Goal: Task Accomplishment & Management: Manage account settings

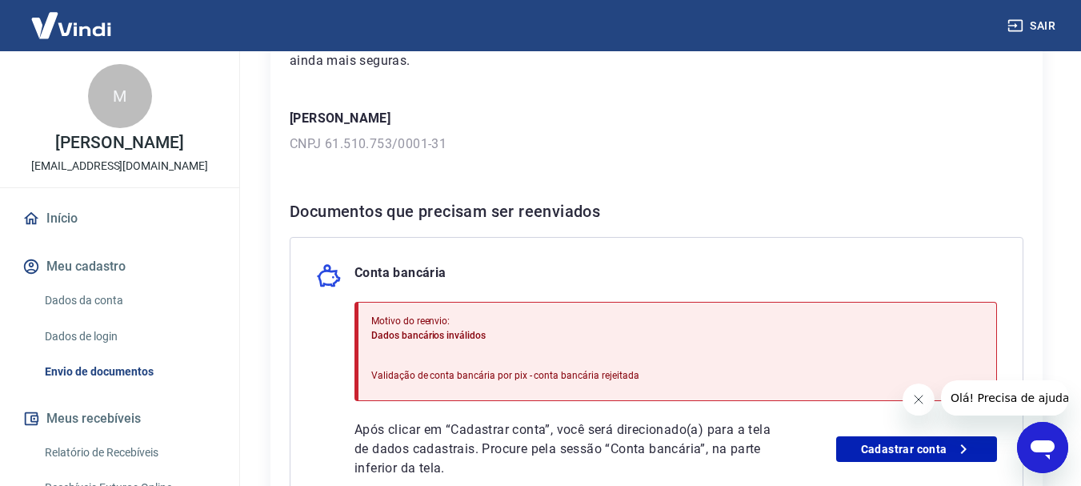
scroll to position [240, 0]
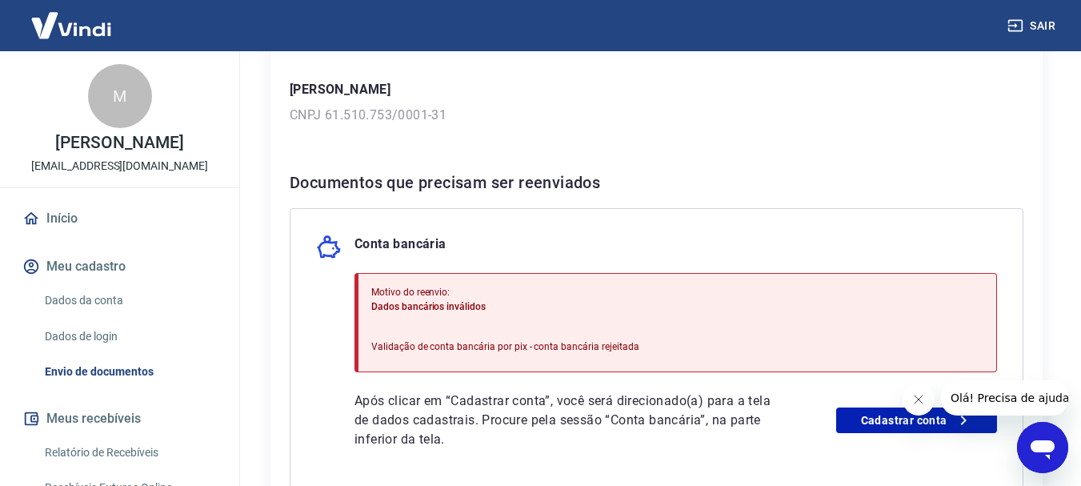
click at [106, 312] on link "Dados da conta" at bounding box center [129, 300] width 182 height 33
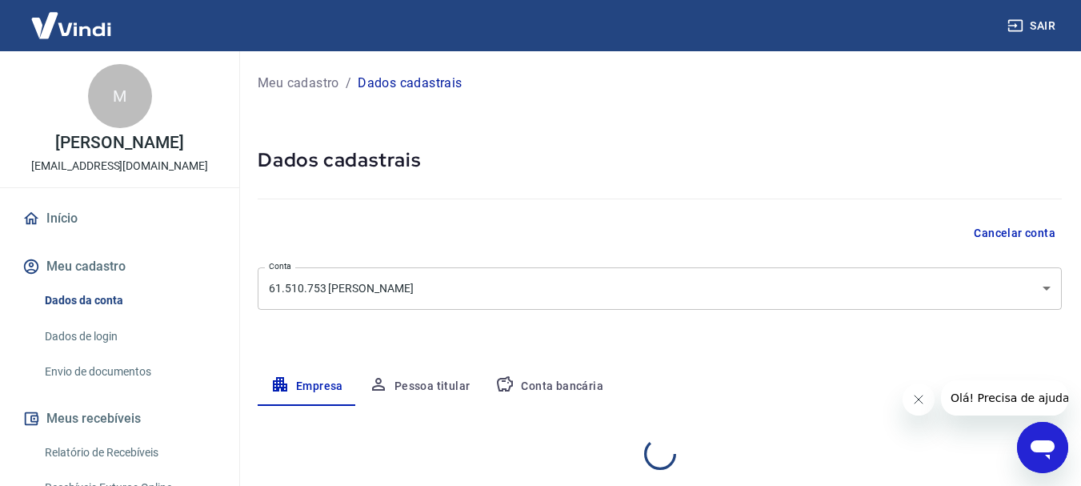
select select "GO"
select select "business"
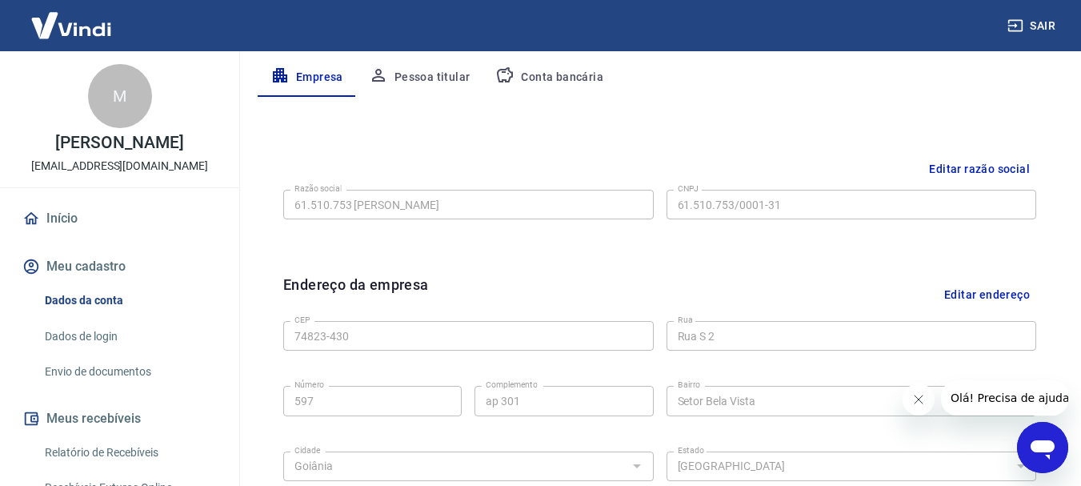
scroll to position [400, 0]
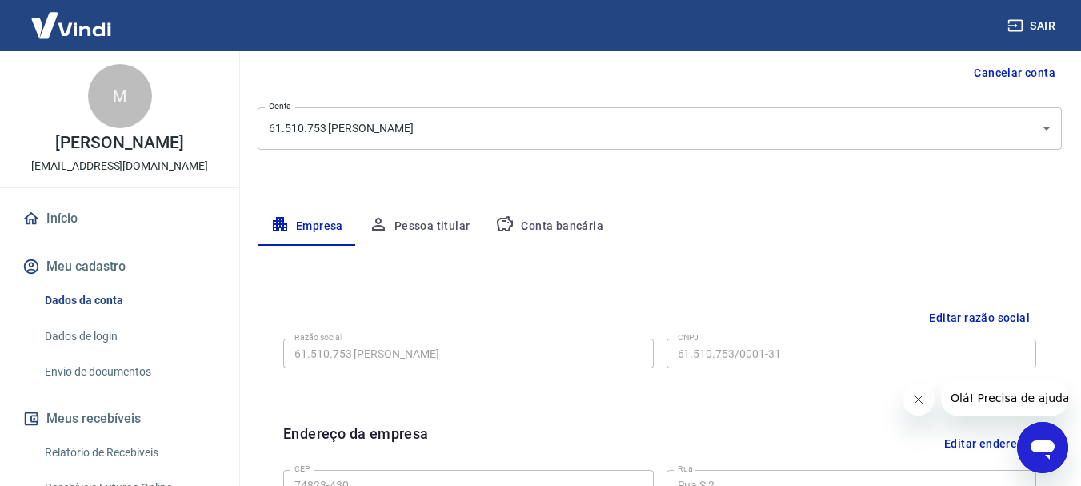
click at [531, 218] on button "Conta bancária" at bounding box center [550, 226] width 134 height 38
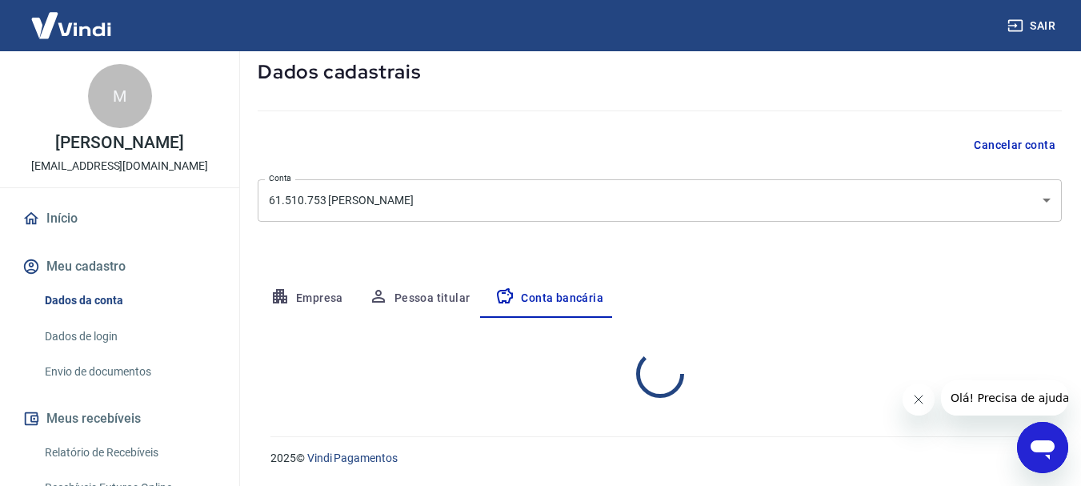
select select "1"
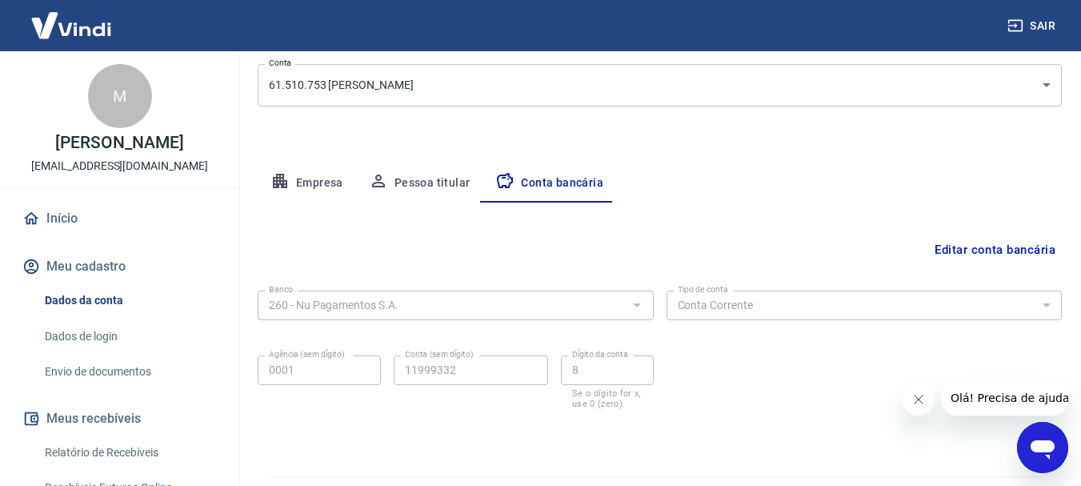
scroll to position [243, 0]
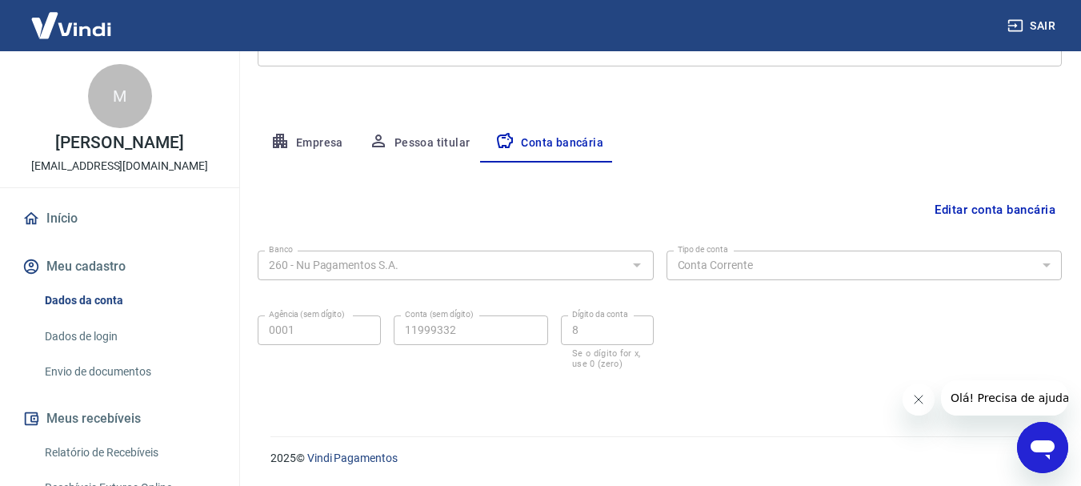
drag, startPoint x: 1080, startPoint y: 242, endPoint x: 1081, endPoint y: 277, distance: 35.2
click at [1081, 243] on html "Sair M Milena Andrade de Almeida milenaalmeida1612@gmail.com Início Meu cadastr…" at bounding box center [540, 0] width 1081 height 486
click at [965, 206] on button "Editar conta bancária" at bounding box center [995, 209] width 134 height 30
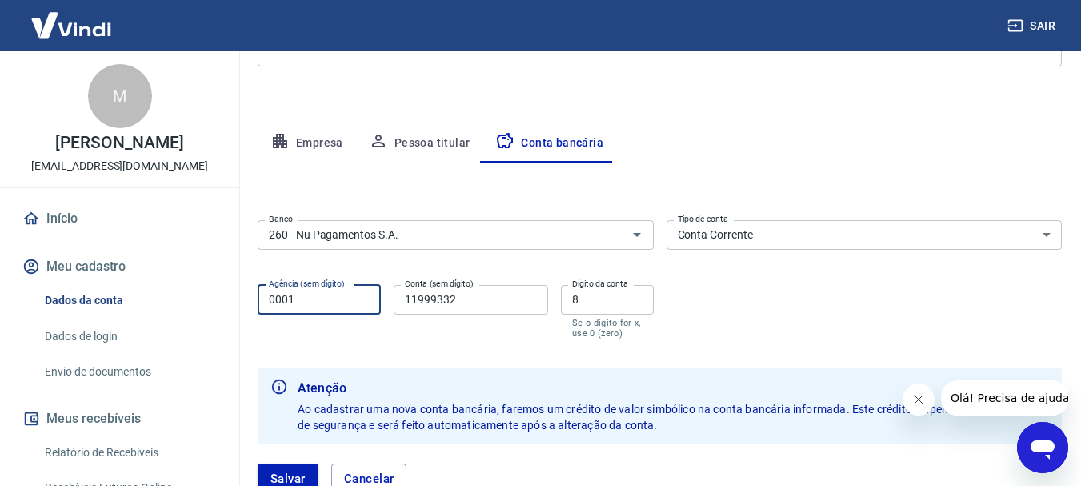
click at [341, 302] on input "0001" at bounding box center [319, 300] width 123 height 30
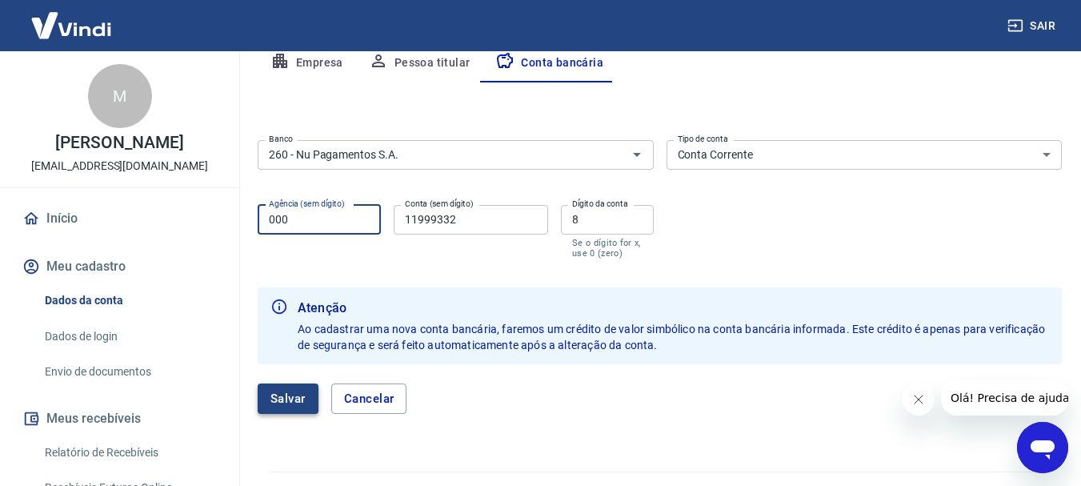
click at [283, 403] on button "Salvar" at bounding box center [288, 398] width 61 height 30
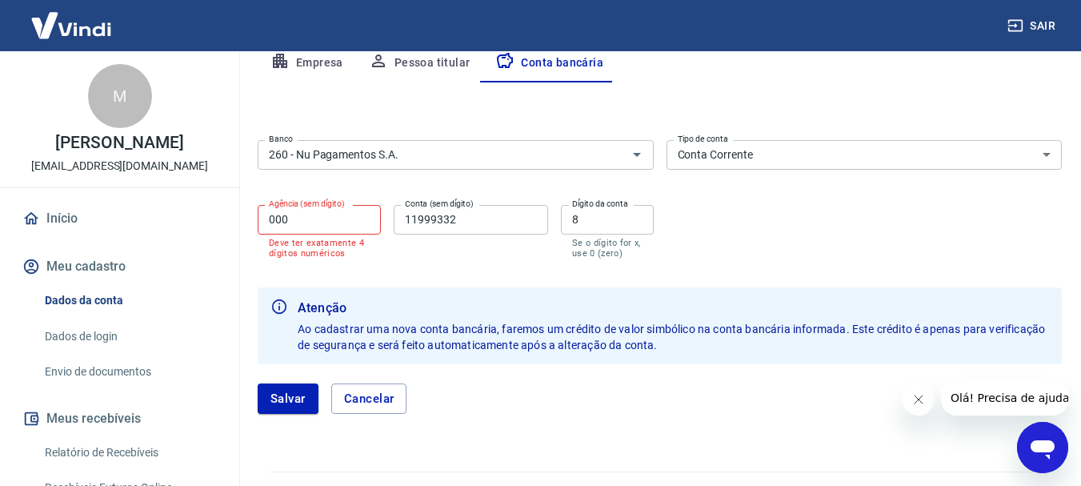
click at [344, 215] on input "000" at bounding box center [319, 220] width 123 height 30
type input "0001"
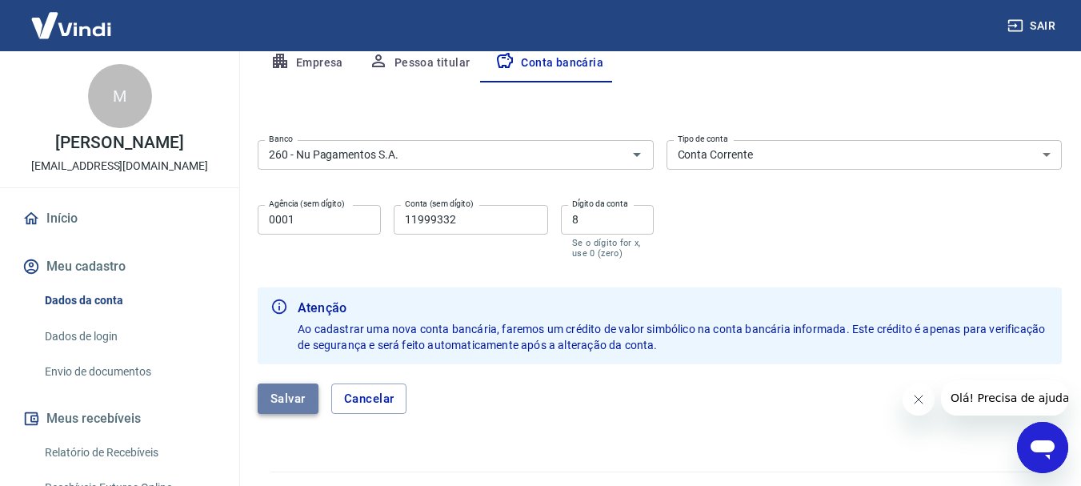
click at [300, 390] on button "Salvar" at bounding box center [288, 398] width 61 height 30
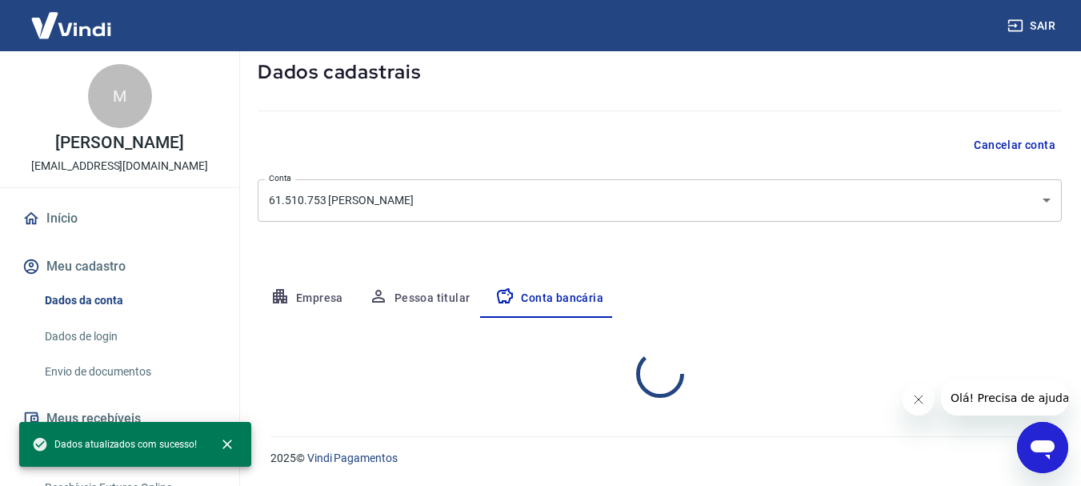
select select "1"
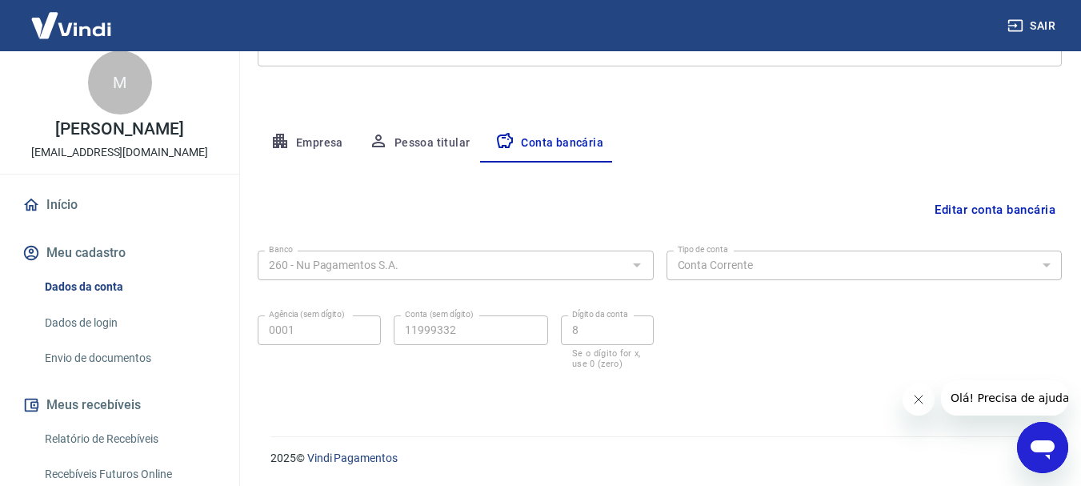
scroll to position [5, 0]
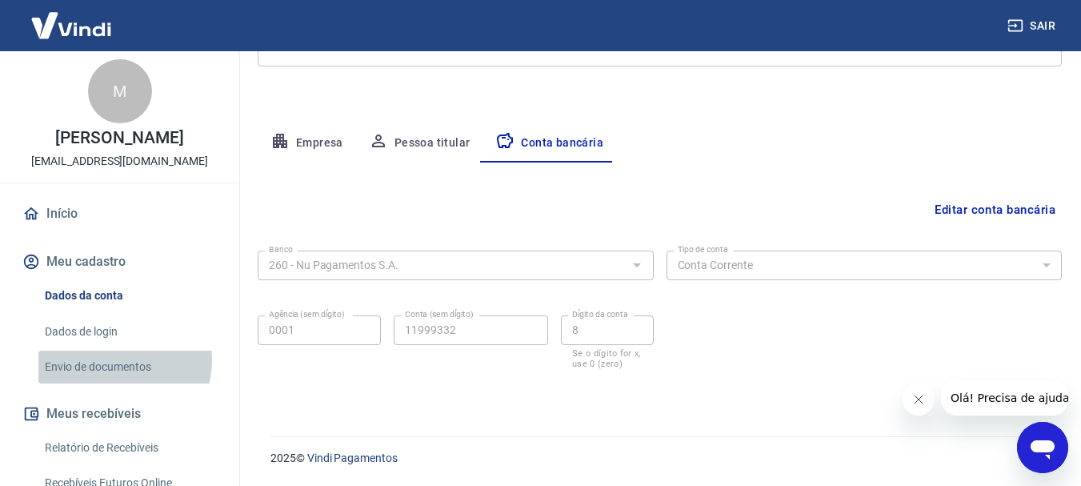
click at [116, 377] on link "Envio de documentos" at bounding box center [129, 367] width 182 height 33
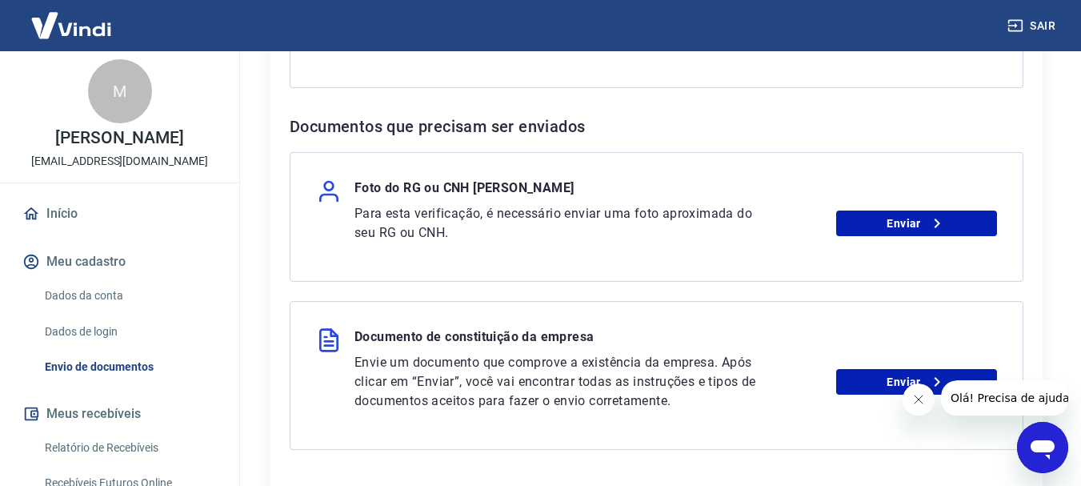
scroll to position [720, 0]
